Goal: Information Seeking & Learning: Check status

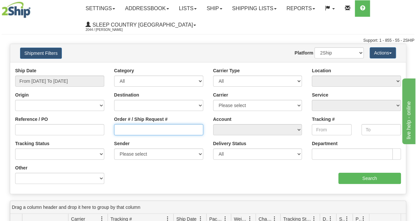
click at [154, 127] on input "Order # / Ship Request #" at bounding box center [158, 129] width 89 height 11
paste input "9000H989241"
type input "9000H989241"
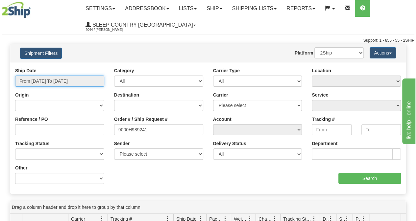
click at [81, 81] on input "From [DATE] To [DATE]" at bounding box center [59, 81] width 89 height 11
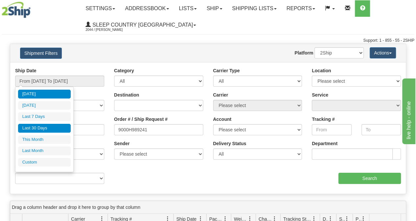
click at [47, 130] on li "Last 30 Days" at bounding box center [44, 128] width 53 height 9
type input "From [DATE] To [DATE]"
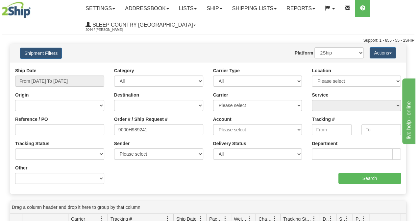
click at [386, 184] on div "Ship Date From [DATE] To [DATE] Category All Inbound Outbound Carrier Type All …" at bounding box center [207, 128] width 395 height 122
click at [382, 181] on input "Search" at bounding box center [369, 178] width 63 height 11
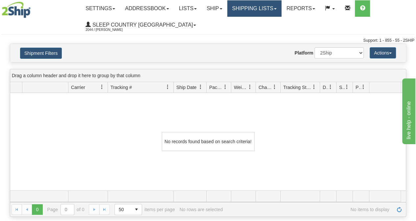
click at [262, 4] on link "Shipping lists" at bounding box center [254, 8] width 54 height 16
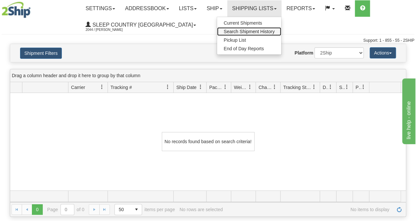
click at [247, 31] on span "Search Shipment History" at bounding box center [248, 31] width 51 height 5
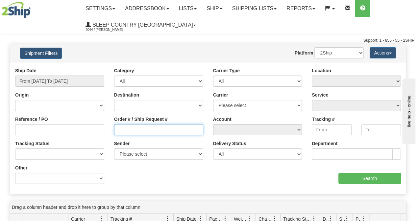
click at [149, 133] on input "Order # / Ship Request #" at bounding box center [158, 129] width 89 height 11
paste input "9002I008833"
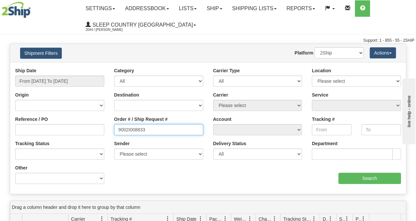
type input "9002I008833"
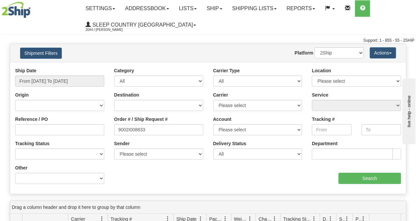
click at [66, 88] on div "Ship Date From 08/27/2025 To 08/28/2025" at bounding box center [59, 79] width 99 height 24
click at [67, 84] on input "From [DATE] To [DATE]" at bounding box center [59, 81] width 89 height 11
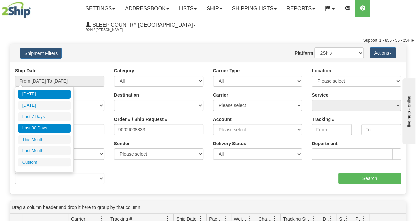
click at [48, 126] on li "Last 30 Days" at bounding box center [44, 128] width 53 height 9
type input "From [DATE] To [DATE]"
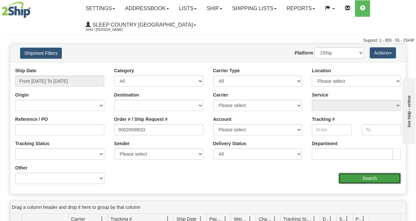
click at [372, 182] on input "Search" at bounding box center [369, 178] width 63 height 11
